Goal: Transaction & Acquisition: Register for event/course

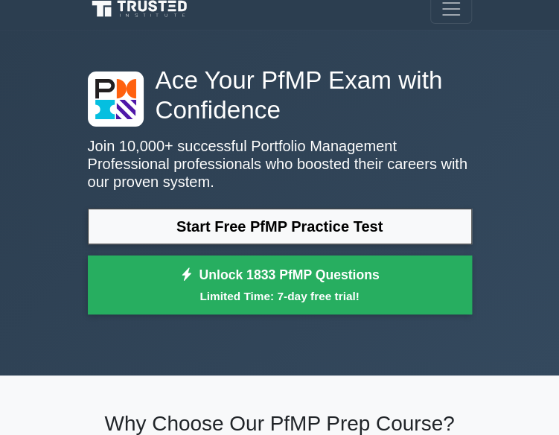
scroll to position [1, 0]
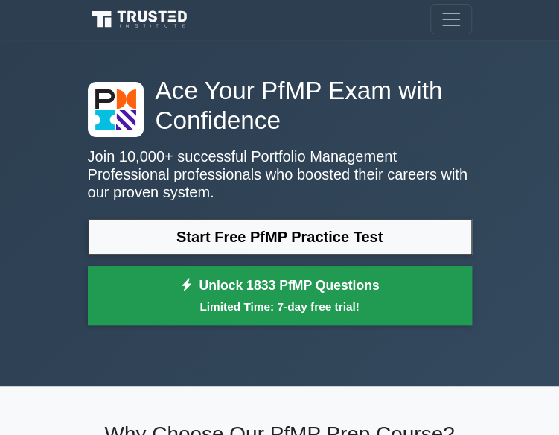
click at [263, 285] on link "Unlock 1833 PfMP Questions Limited Time: 7-day free trial!" at bounding box center [280, 296] width 384 height 60
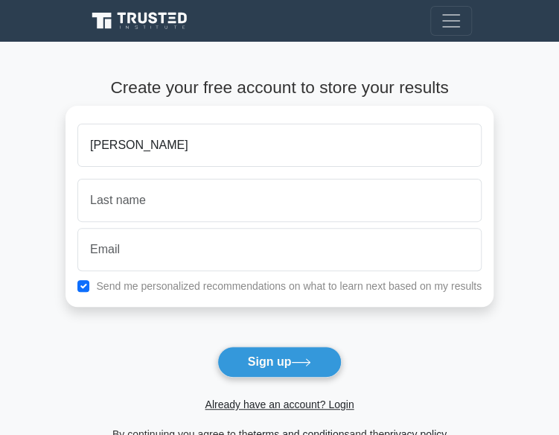
type input "[PERSON_NAME]"
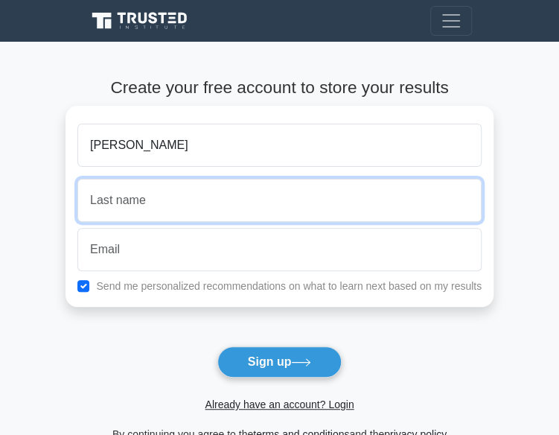
click at [139, 194] on input "text" at bounding box center [279, 200] width 404 height 43
type input "cheboi"
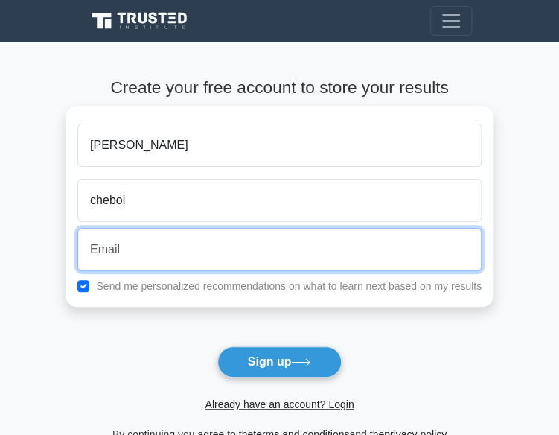
click at [134, 243] on input "email" at bounding box center [279, 249] width 404 height 43
type input "[EMAIL_ADDRESS][DOMAIN_NAME]"
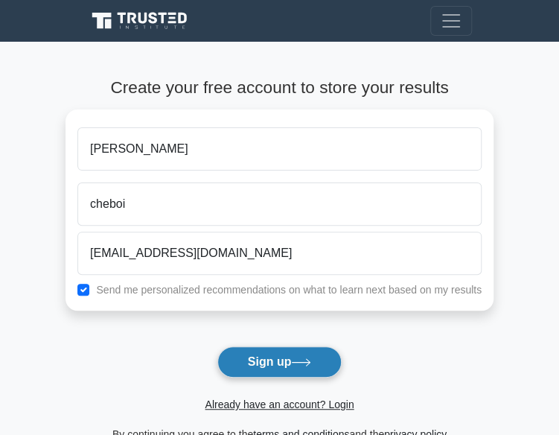
click at [277, 362] on button "Sign up" at bounding box center [279, 361] width 125 height 31
